Goal: Information Seeking & Learning: Get advice/opinions

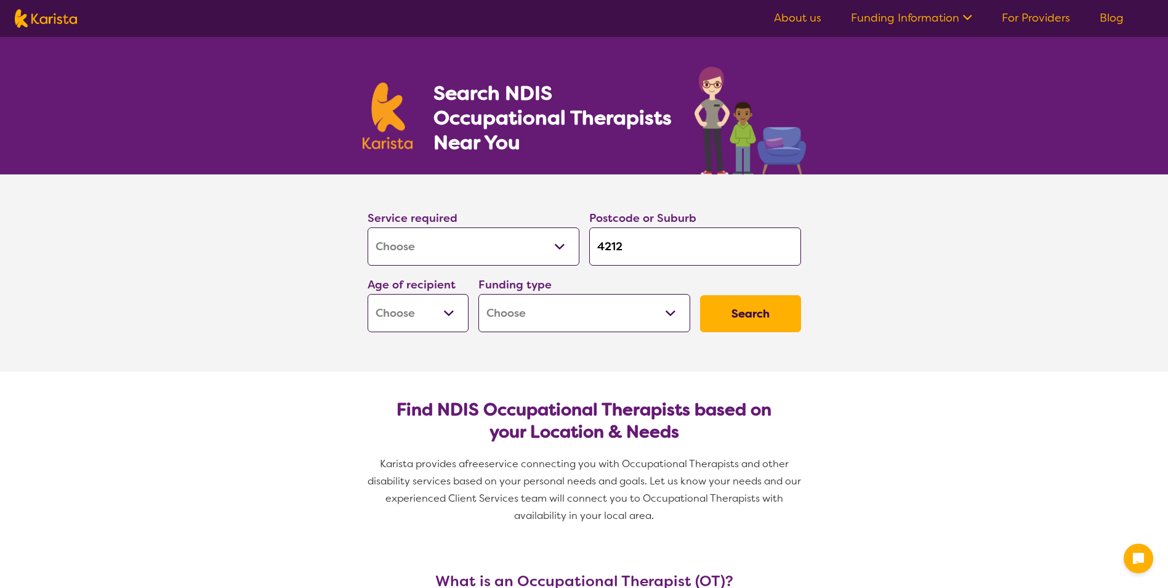
select select "[MEDICAL_DATA]"
click at [450, 311] on select "Early Childhood - 0 to 9 Child - 10 to 11 Adolescent - 12 to 17 Adult - 18 to 6…" at bounding box center [418, 313] width 101 height 38
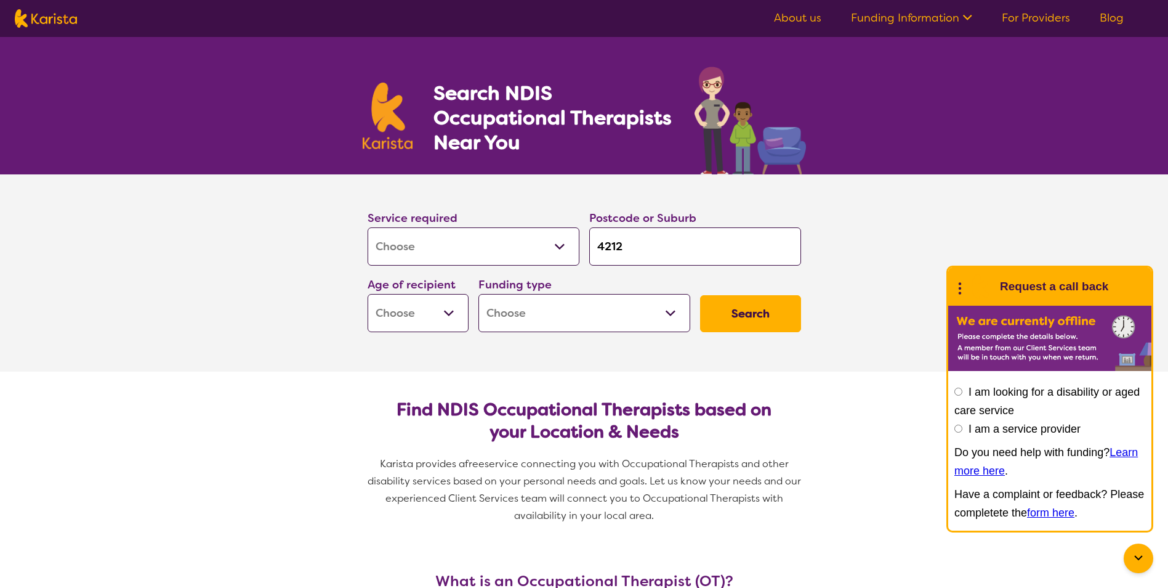
select select "AD"
click at [368, 294] on select "Early Childhood - 0 to 9 Child - 10 to 11 Adolescent - 12 to 17 Adult - 18 to 6…" at bounding box center [418, 313] width 101 height 38
select select "AD"
drag, startPoint x: 564, startPoint y: 318, endPoint x: 572, endPoint y: 326, distance: 11.8
click at [565, 319] on select "Home Care Package (HCP) National Disability Insurance Scheme (NDIS) I don't know" at bounding box center [585, 313] width 212 height 38
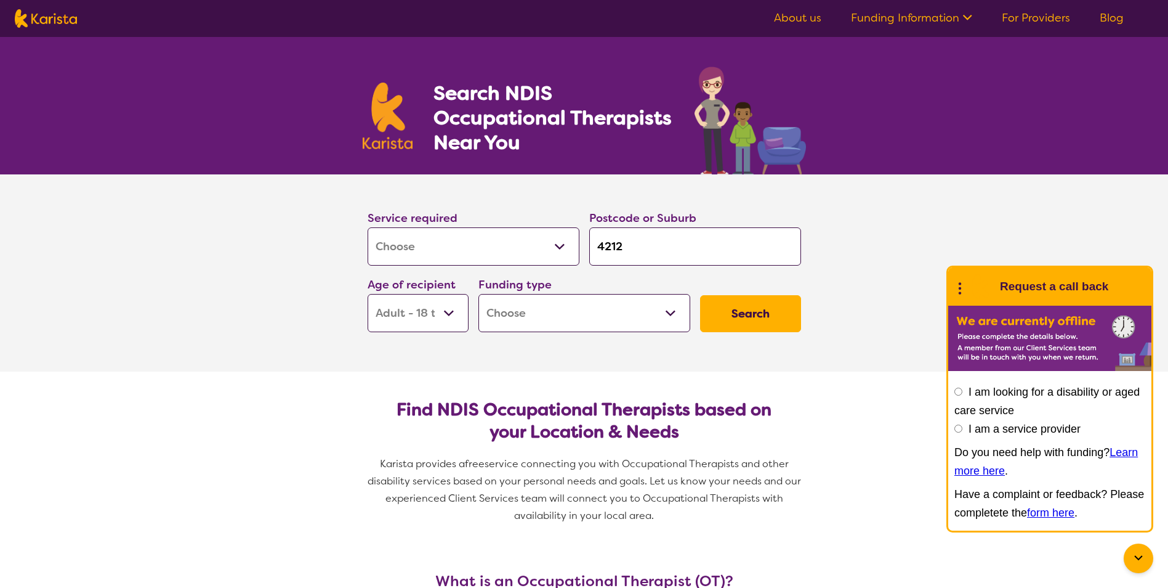
select select "NDIS"
click at [479, 294] on select "Home Care Package (HCP) National Disability Insurance Scheme (NDIS) I don't know" at bounding box center [585, 313] width 212 height 38
select select "NDIS"
click at [764, 313] on button "Search" at bounding box center [750, 313] width 101 height 37
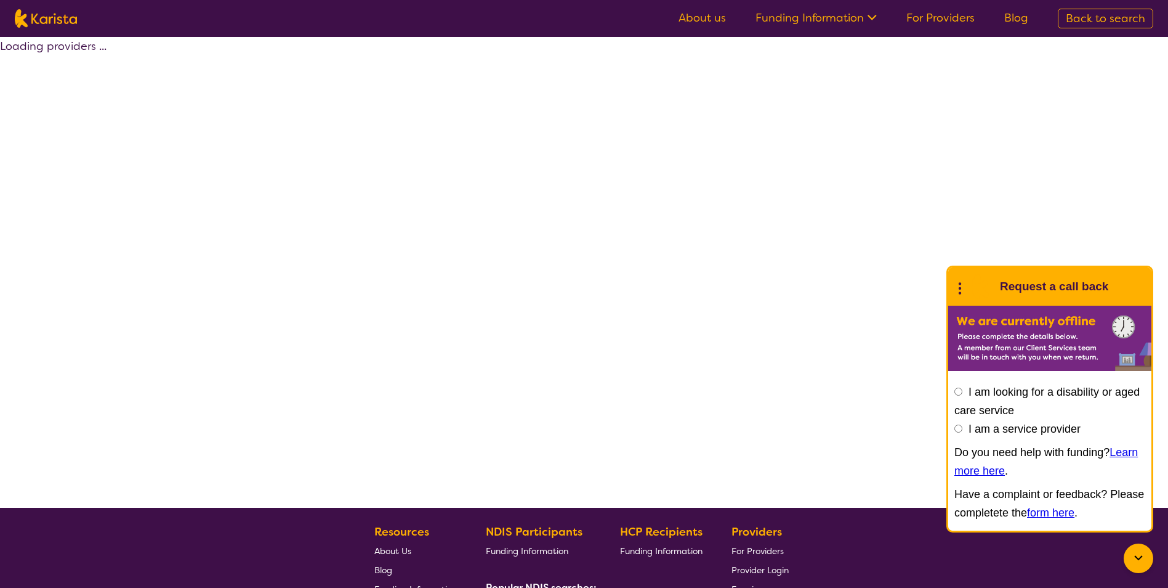
select select "by_score"
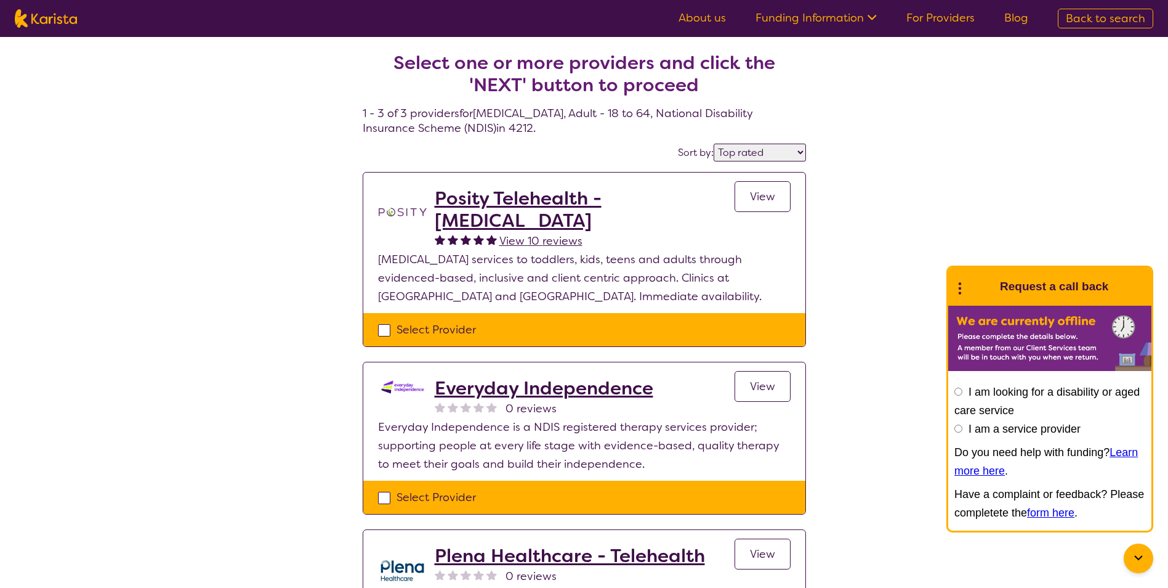
click at [538, 391] on h2 "Everyday Independence" at bounding box center [544, 388] width 219 height 22
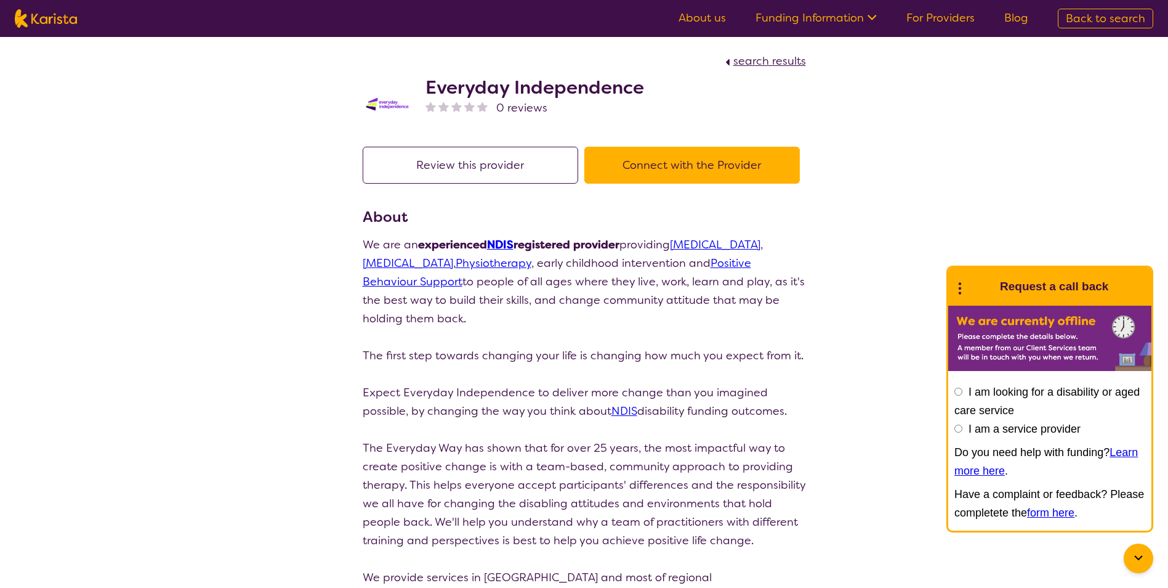
click at [693, 161] on button "Connect with the Provider" at bounding box center [692, 165] width 216 height 37
select select "by_score"
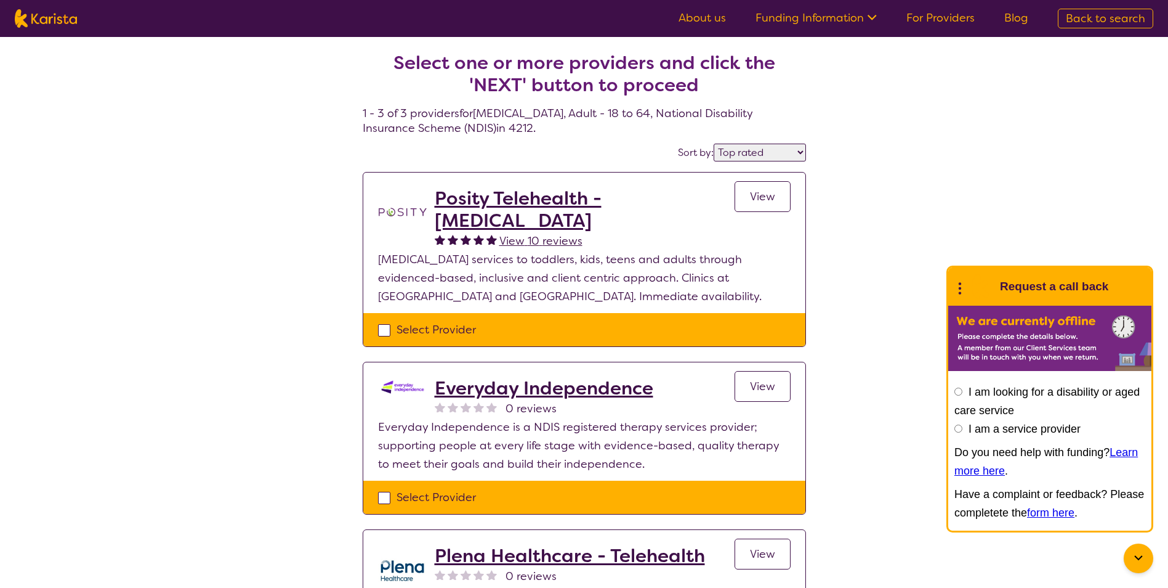
select select "[MEDICAL_DATA]"
select select "AD"
select select "NDIS"
select select "[MEDICAL_DATA]"
select select "AD"
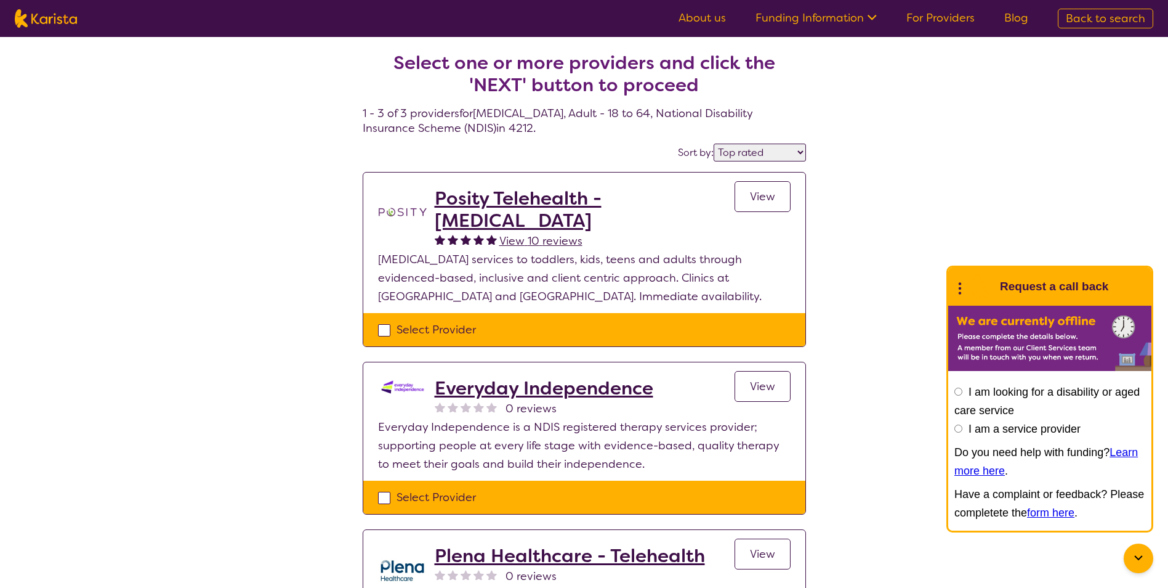
select select "NDIS"
